Goal: Task Accomplishment & Management: Manage account settings

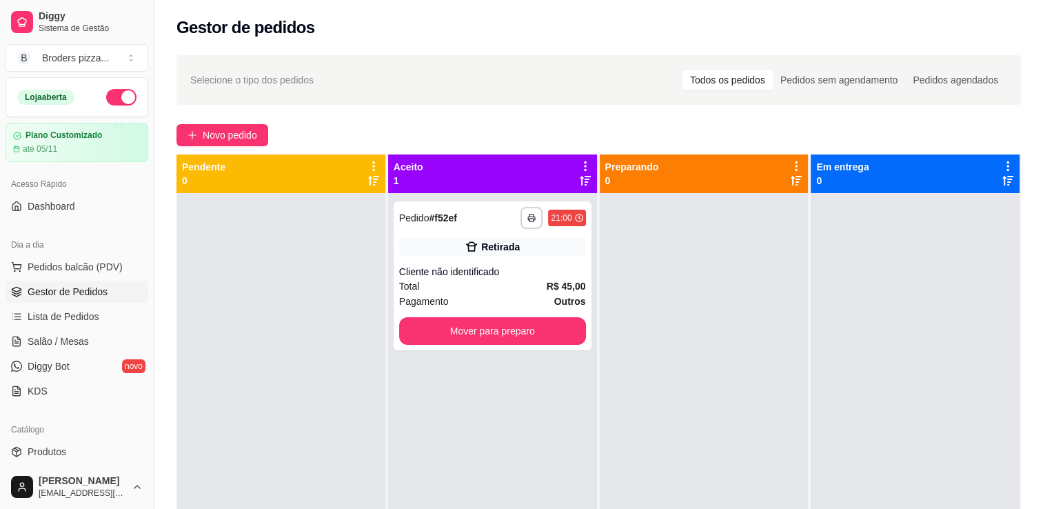
click at [106, 104] on button "button" at bounding box center [121, 97] width 30 height 17
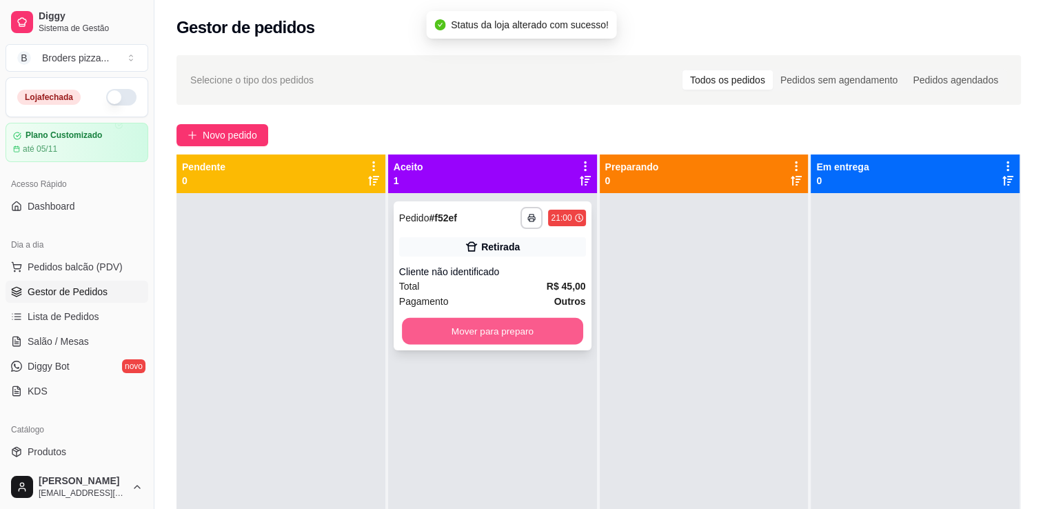
click at [477, 330] on button "Mover para preparo" at bounding box center [492, 331] width 181 height 27
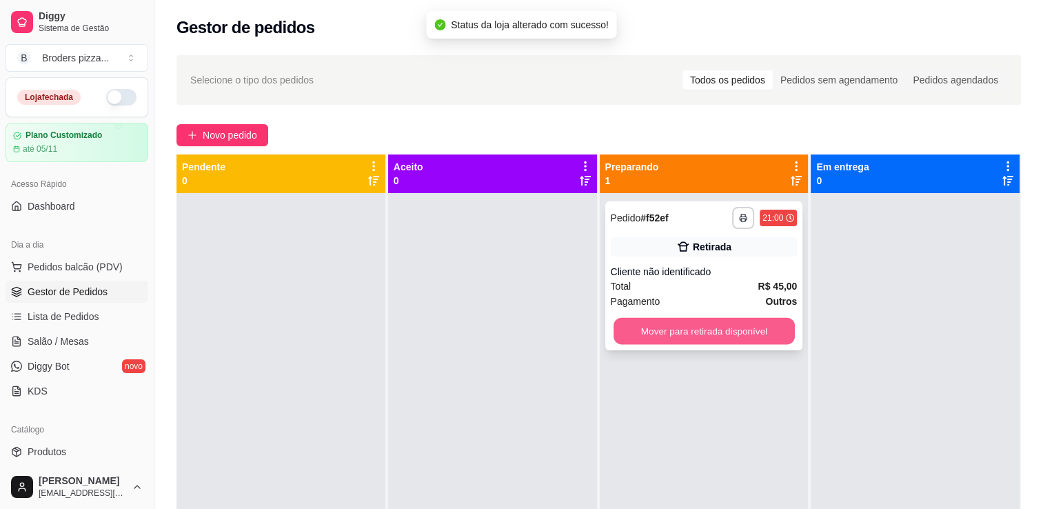
click at [711, 336] on button "Mover para retirada disponível" at bounding box center [704, 331] width 181 height 27
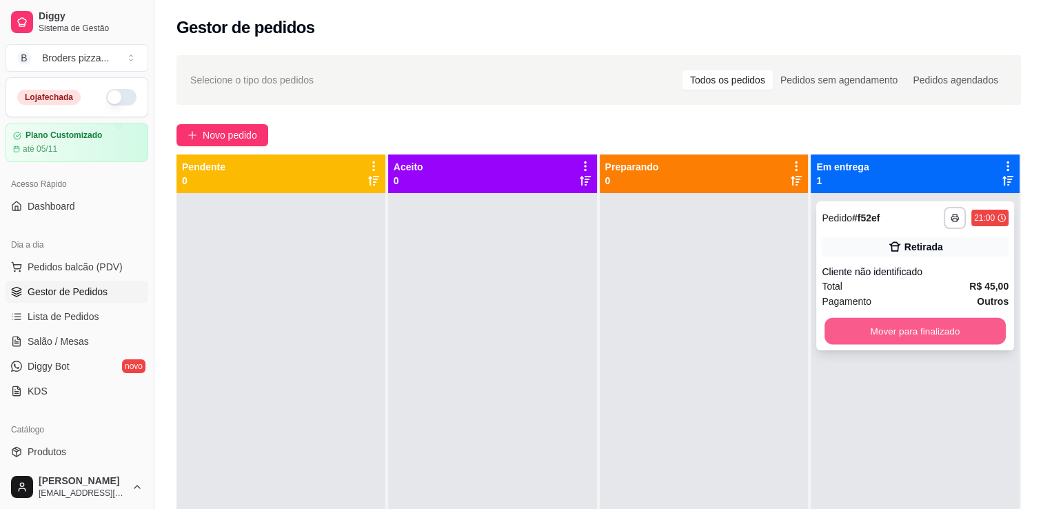
click at [863, 337] on button "Mover para finalizado" at bounding box center [915, 331] width 181 height 27
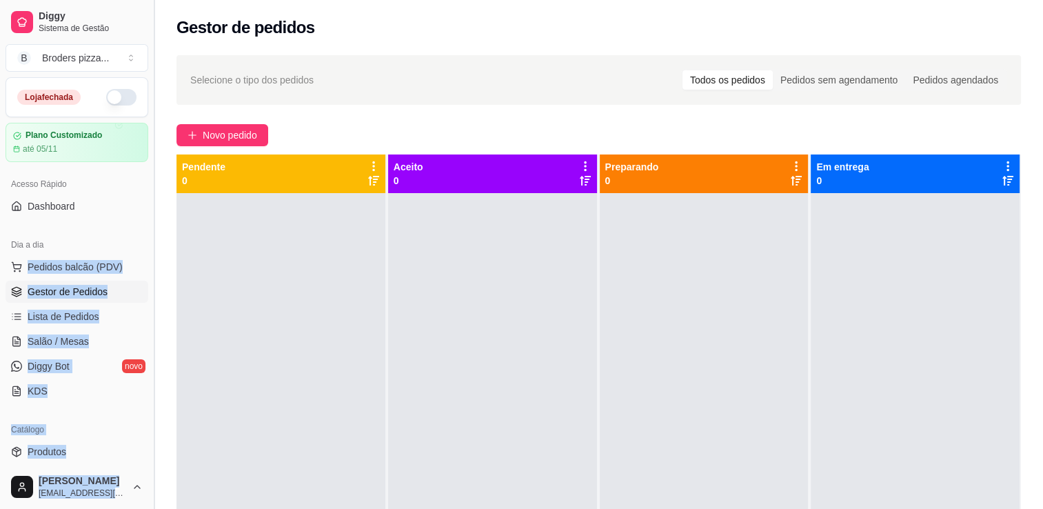
drag, startPoint x: 141, startPoint y: 235, endPoint x: 149, endPoint y: 236, distance: 8.3
click at [149, 236] on div "Diggy Sistema de Gestão B Broders pizza ... Loja fechada Plano Customizado até …" at bounding box center [77, 254] width 154 height 509
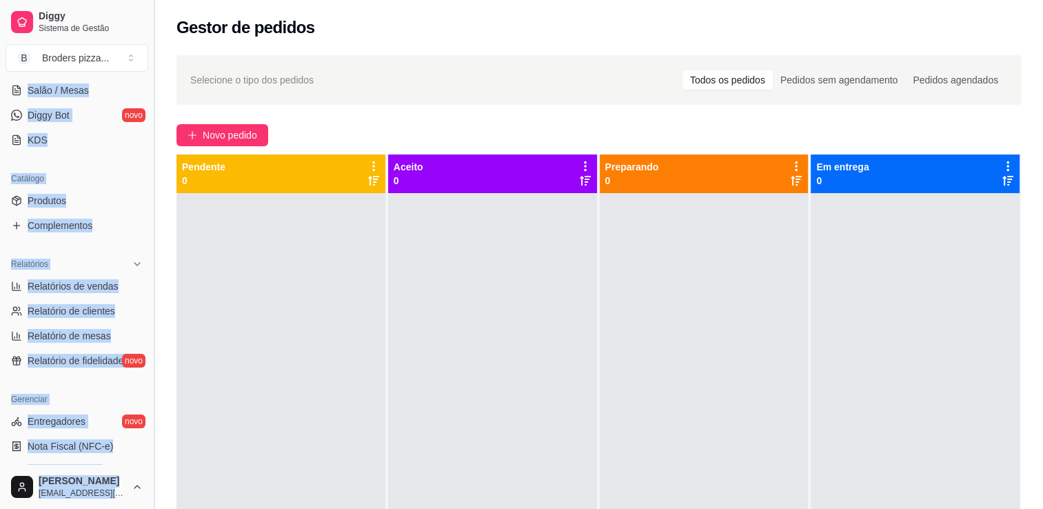
scroll to position [252, 0]
click at [97, 278] on span "Relatórios de vendas" at bounding box center [73, 285] width 91 height 14
select select "ALL"
select select "0"
